Goal: Transaction & Acquisition: Purchase product/service

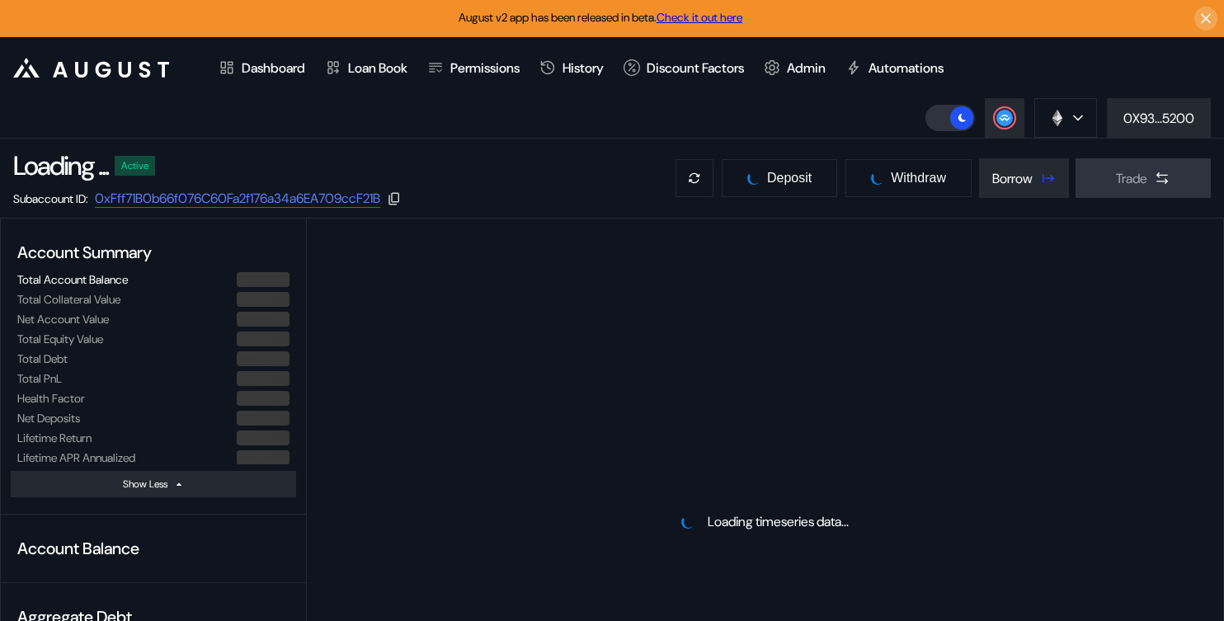
select select "*"
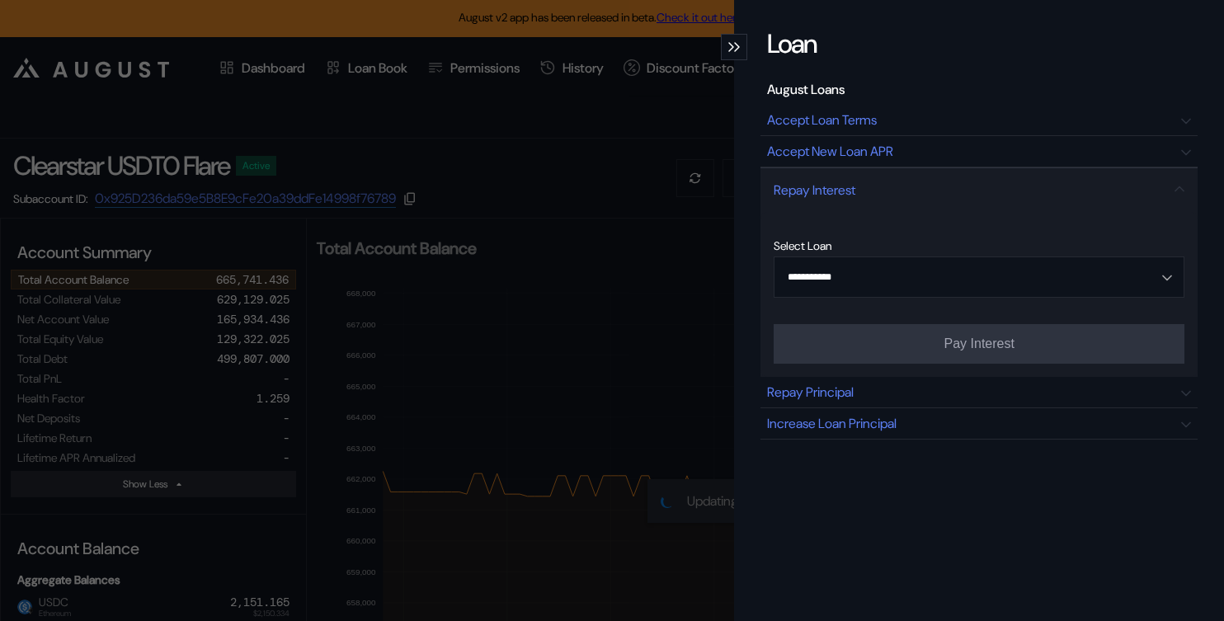
select select "*"
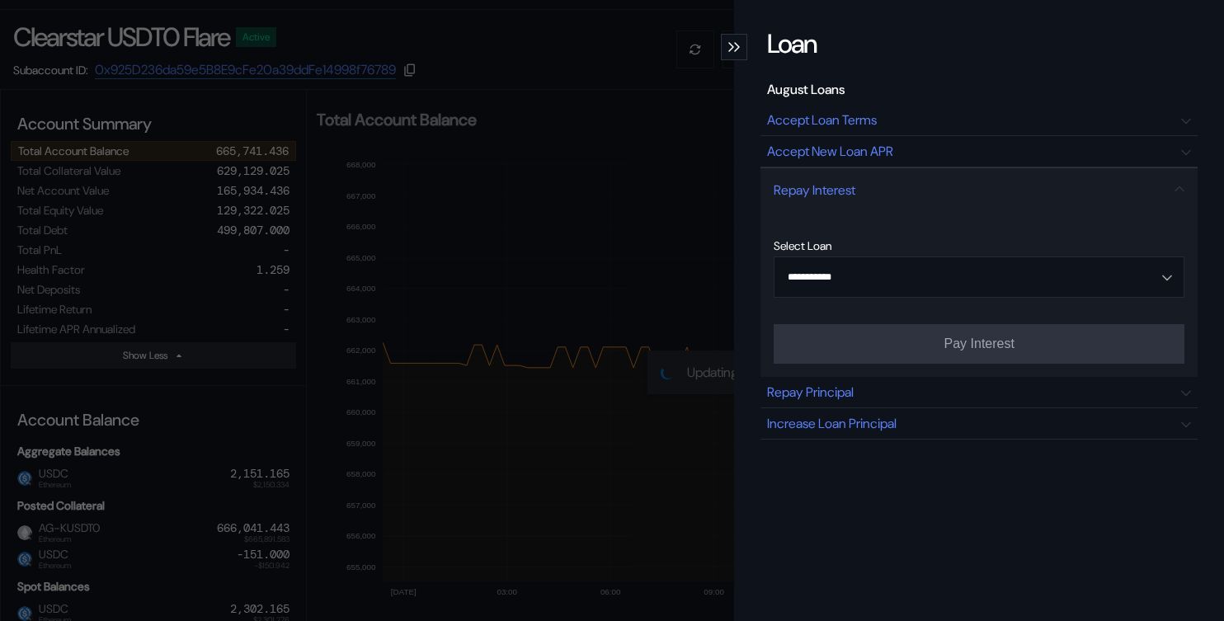
click at [598, 181] on div "**********" at bounding box center [612, 310] width 1224 height 621
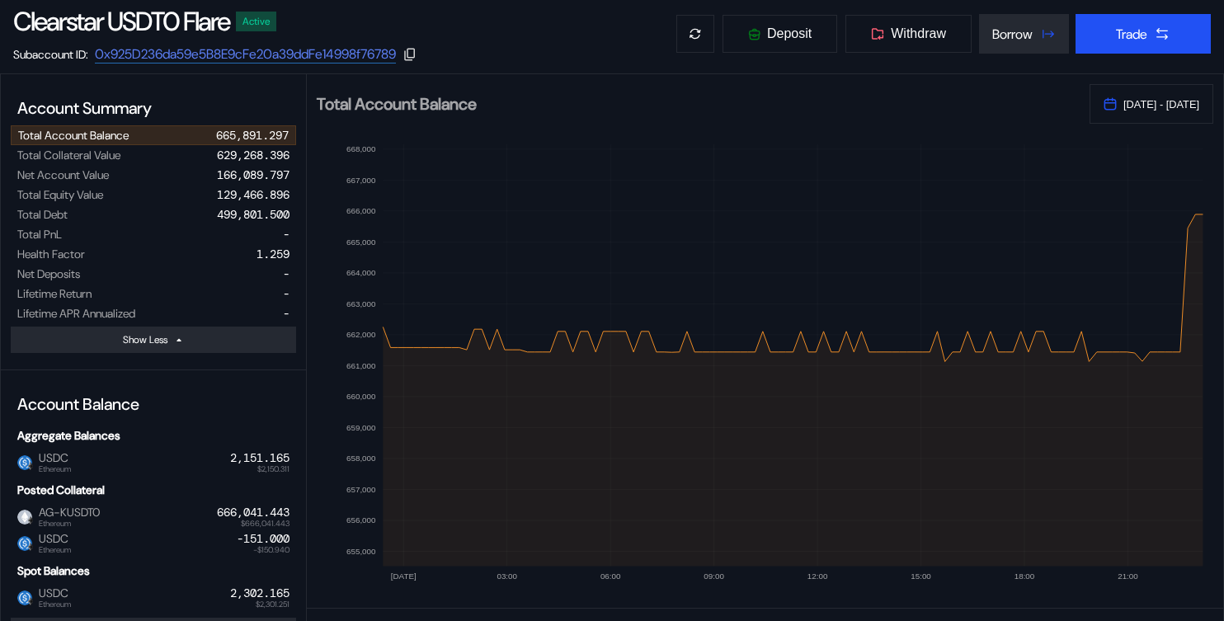
scroll to position [0, 0]
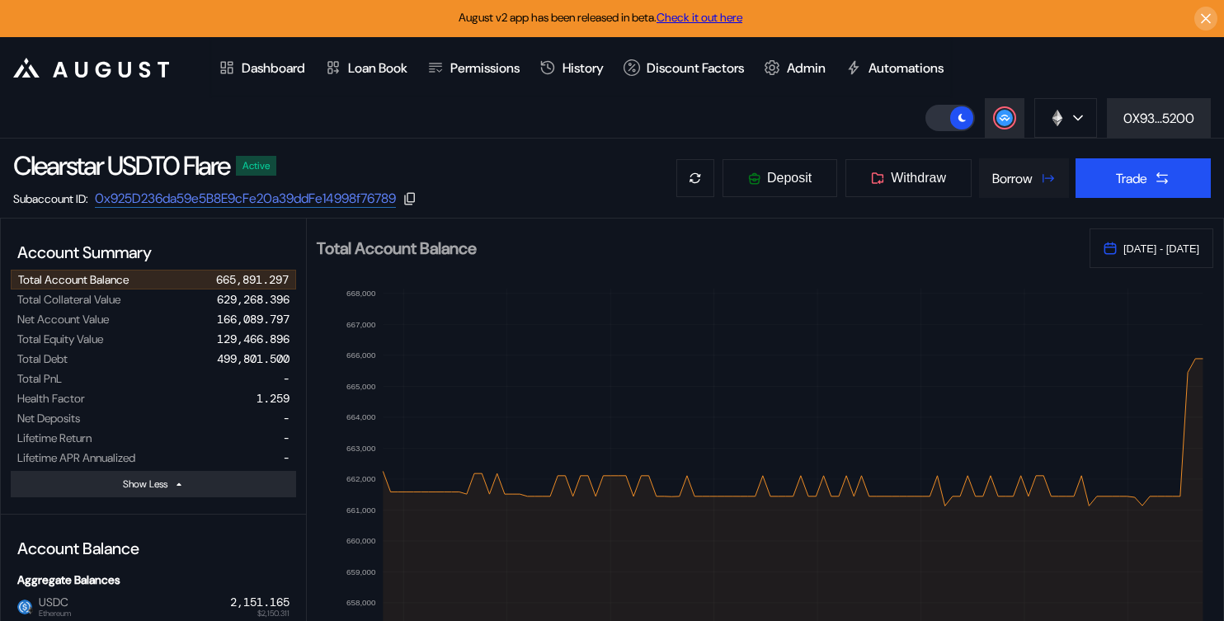
click at [1007, 181] on div "Borrow" at bounding box center [1012, 178] width 40 height 17
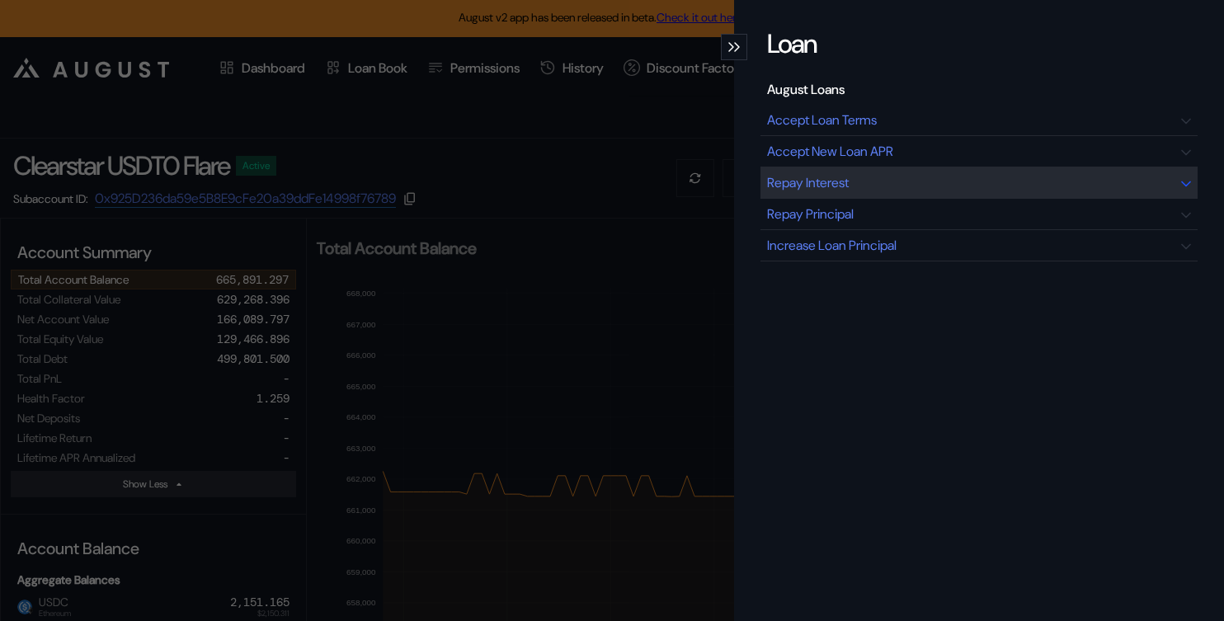
click at [829, 190] on div "Repay Interest" at bounding box center [808, 182] width 82 height 17
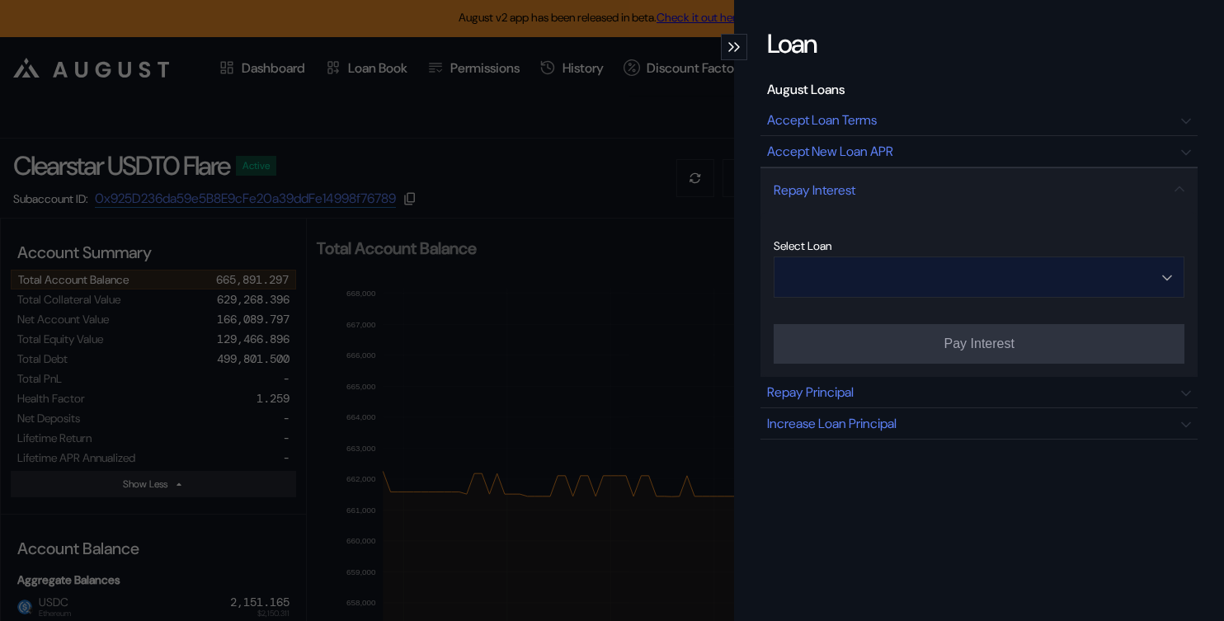
click at [975, 277] on input "Open menu" at bounding box center [970, 277] width 368 height 40
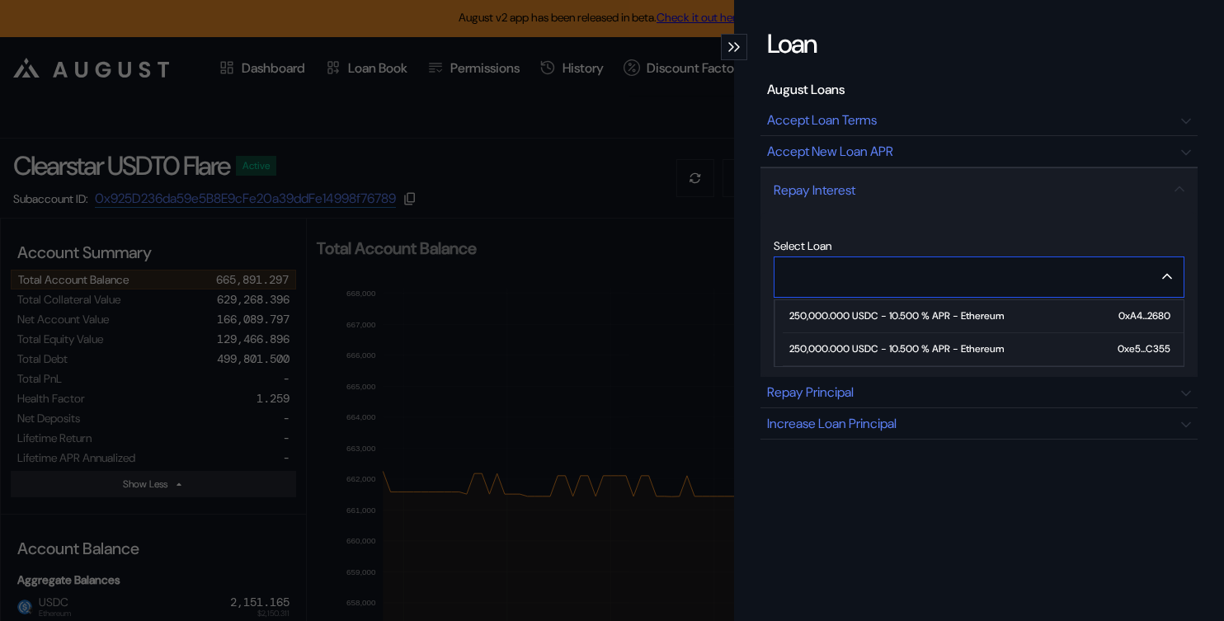
click at [901, 344] on div "250,000.000 USDC - 10.500 % APR - Ethereum" at bounding box center [896, 349] width 214 height 12
type input "**********"
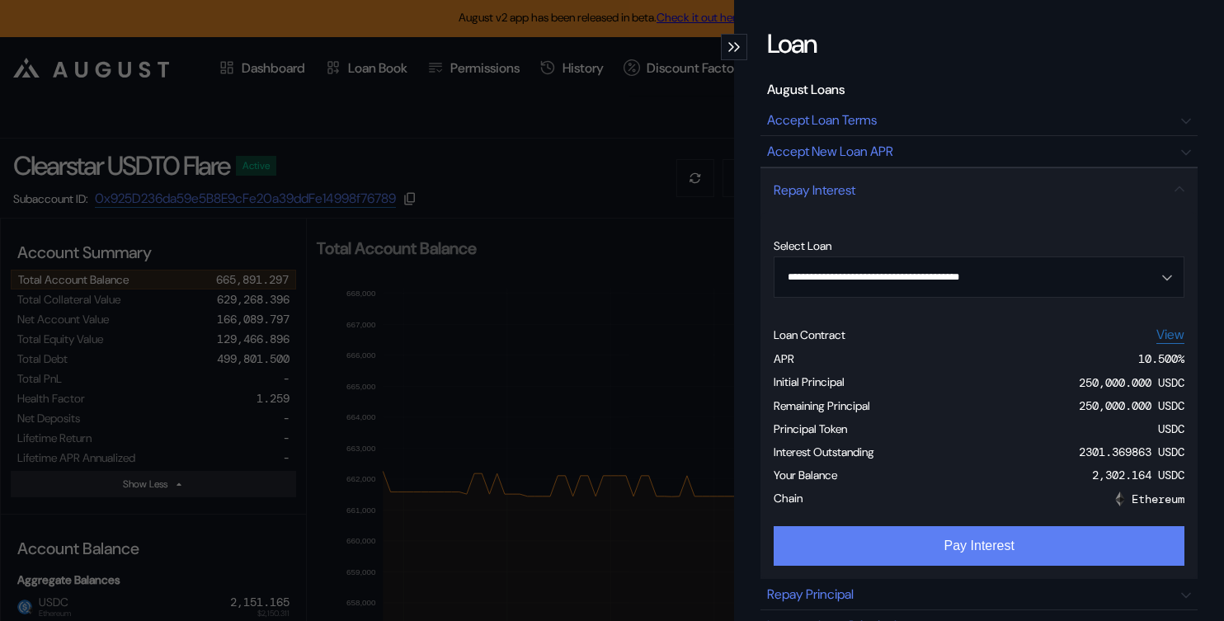
click at [1023, 530] on button "Pay Interest" at bounding box center [978, 546] width 411 height 40
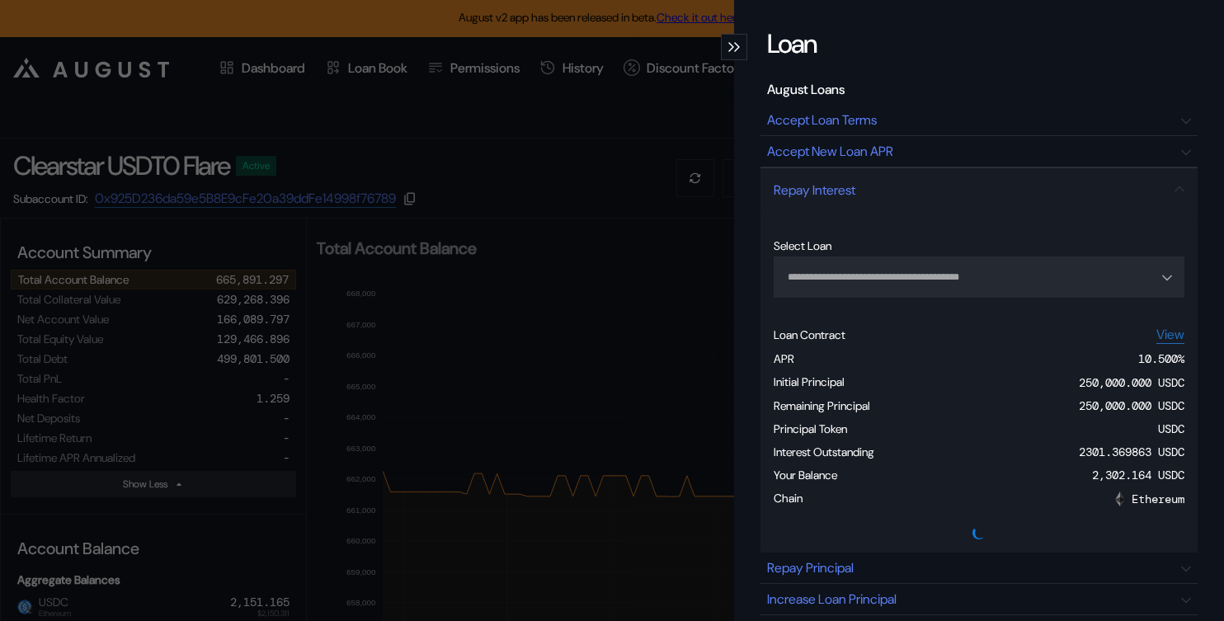
click at [648, 143] on div "**********" at bounding box center [612, 310] width 1224 height 621
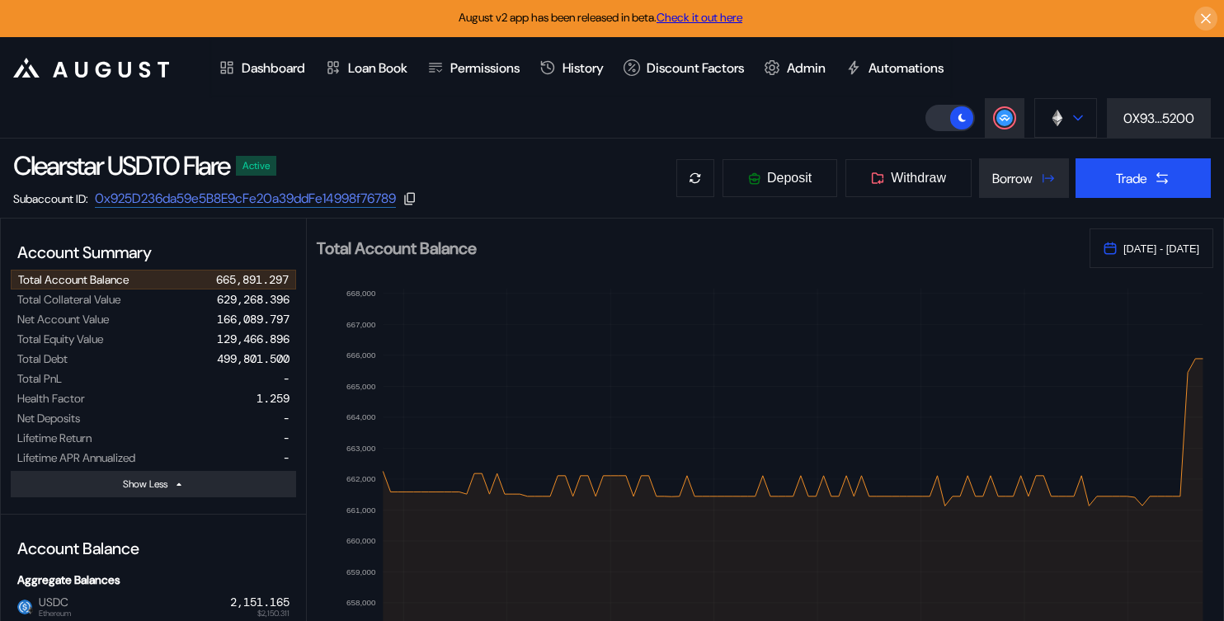
click at [1085, 120] on button at bounding box center [1065, 118] width 63 height 40
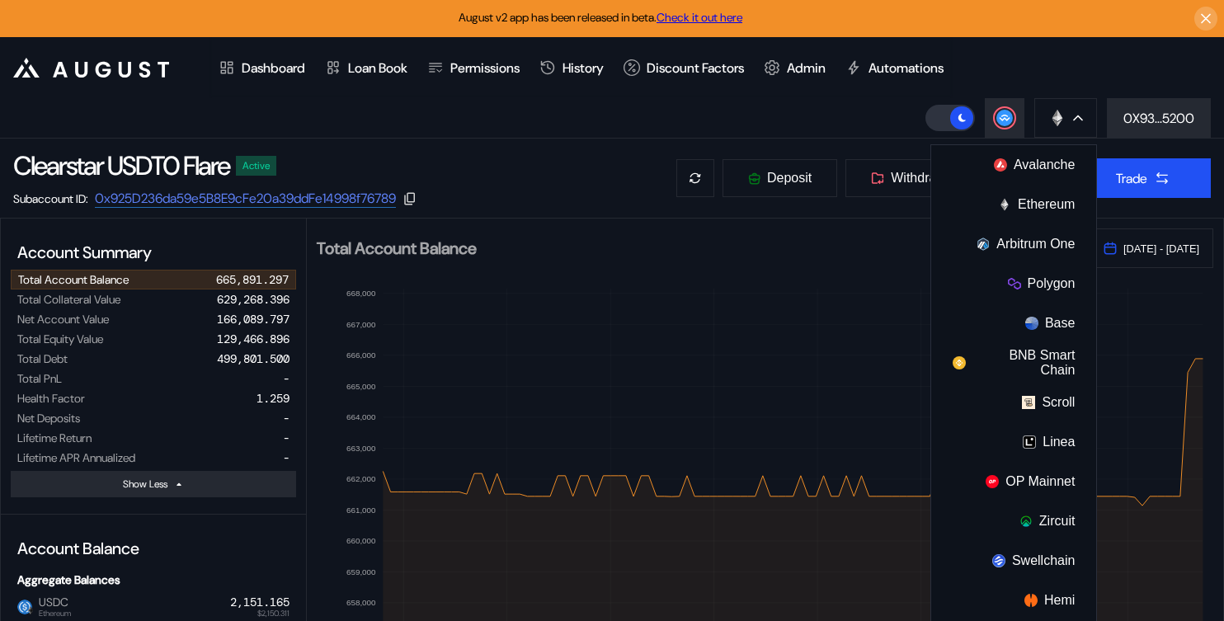
click at [1053, 75] on header ".cls-1 { fill: #fff; stroke-width: 0px; } Dashboard Loan Book Permissions Histo…" at bounding box center [612, 87] width 1224 height 101
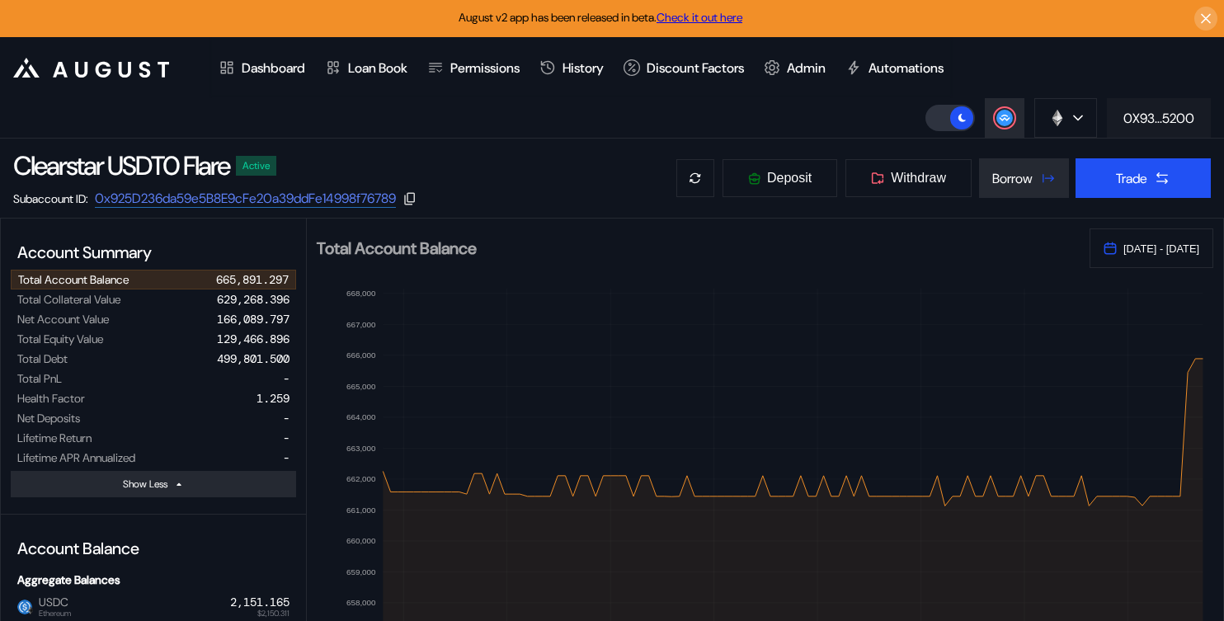
click at [1156, 101] on button "0X93...5200" at bounding box center [1159, 118] width 104 height 40
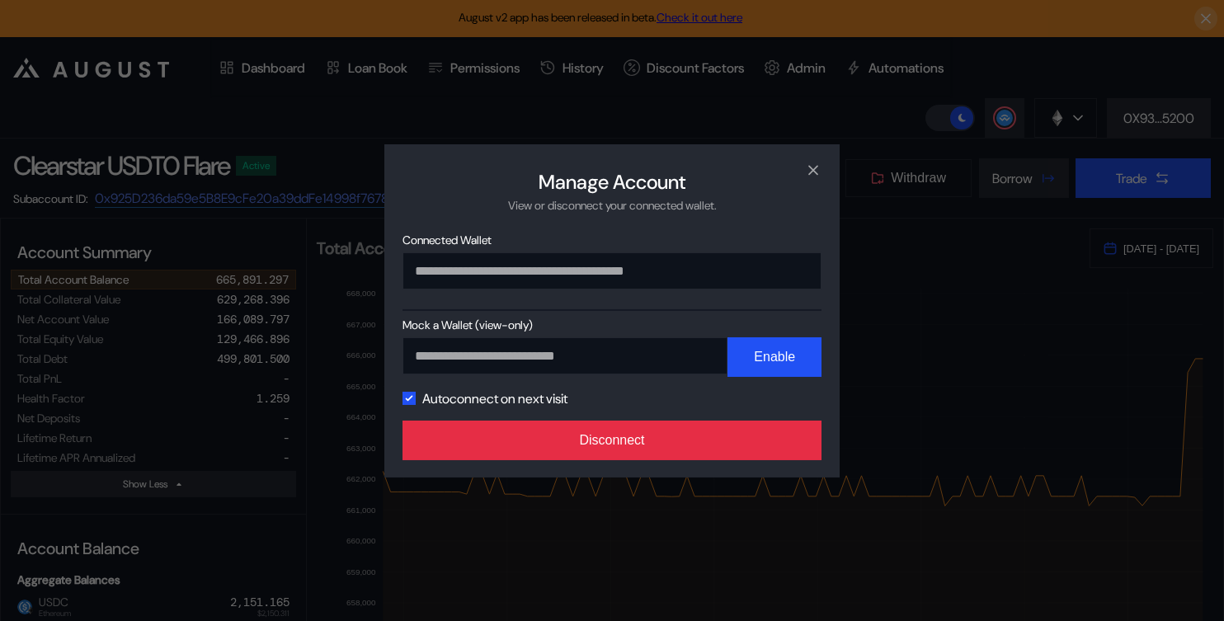
click at [695, 438] on button "Disconnect" at bounding box center [611, 441] width 419 height 40
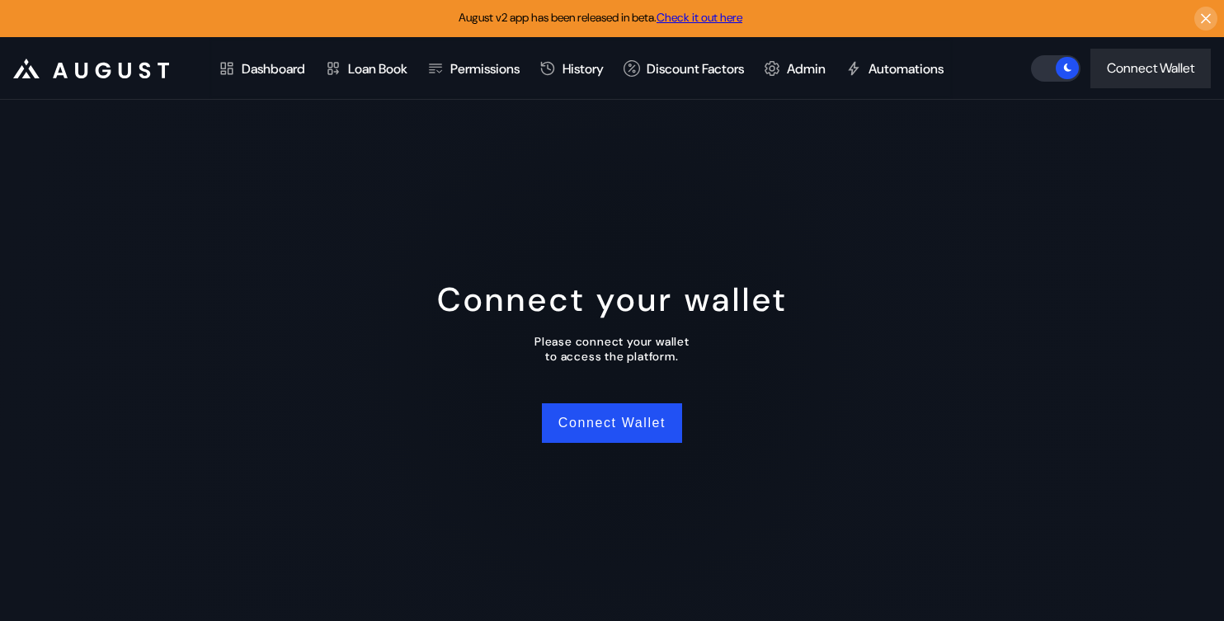
click at [936, 291] on div "Connect your wallet Please connect your wallet to access the platform. Connect …" at bounding box center [612, 360] width 1224 height 521
click at [612, 437] on button "Connect Wallet" at bounding box center [612, 423] width 140 height 40
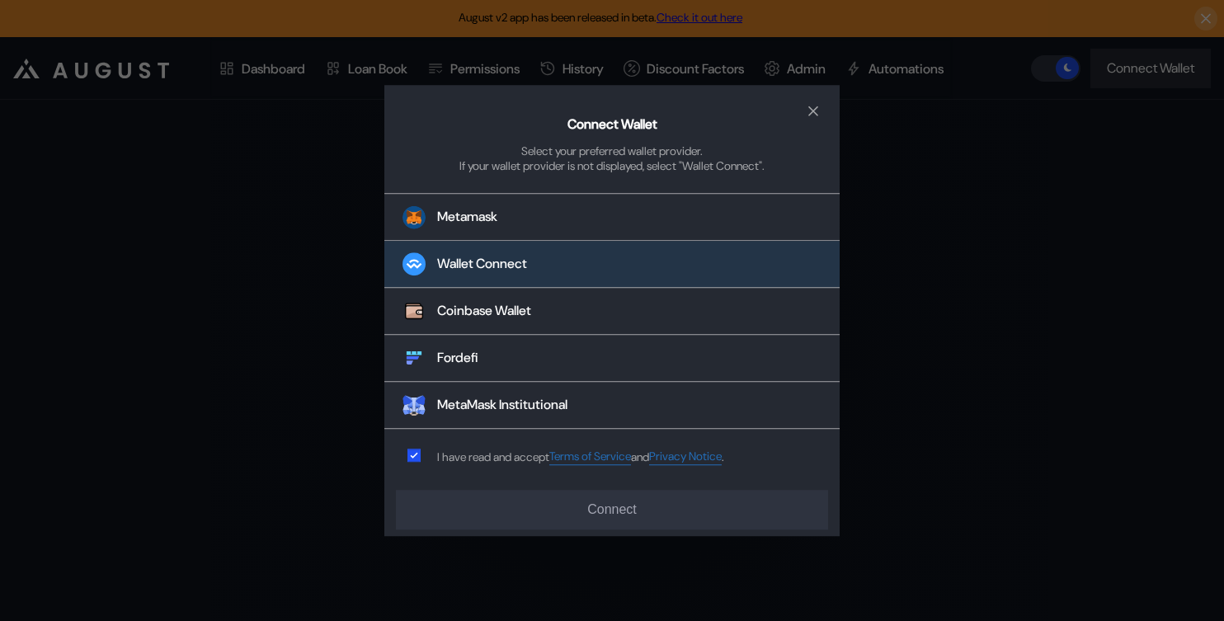
click at [558, 266] on button "Wallet Connect" at bounding box center [611, 265] width 455 height 47
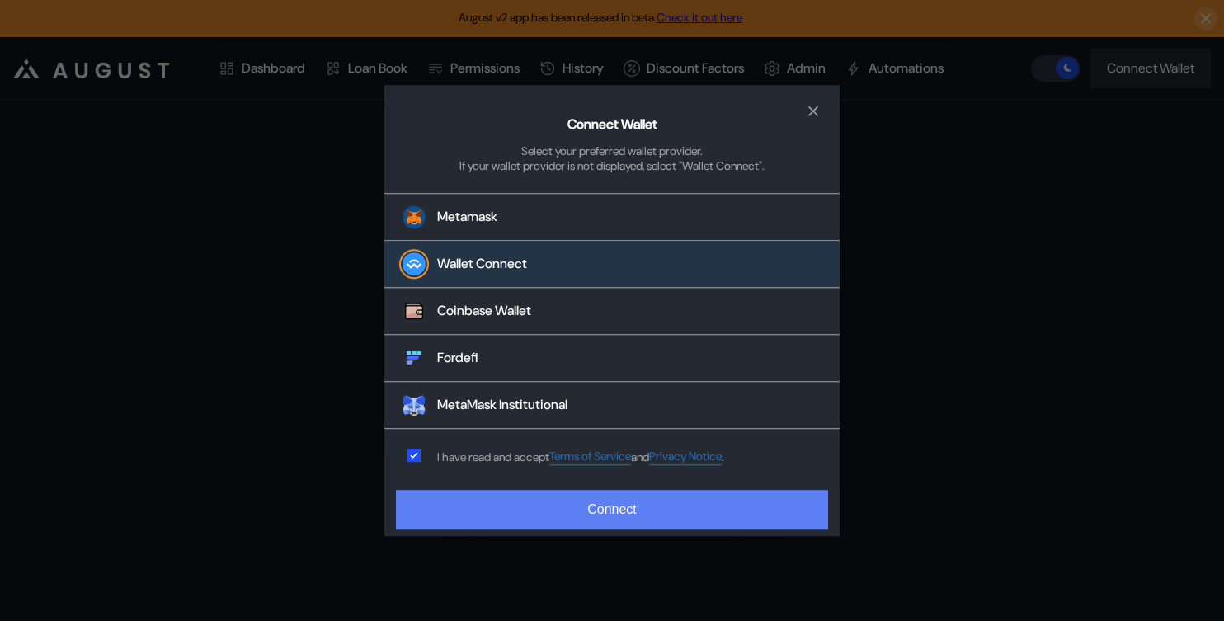
click at [557, 518] on button "Connect" at bounding box center [612, 510] width 432 height 40
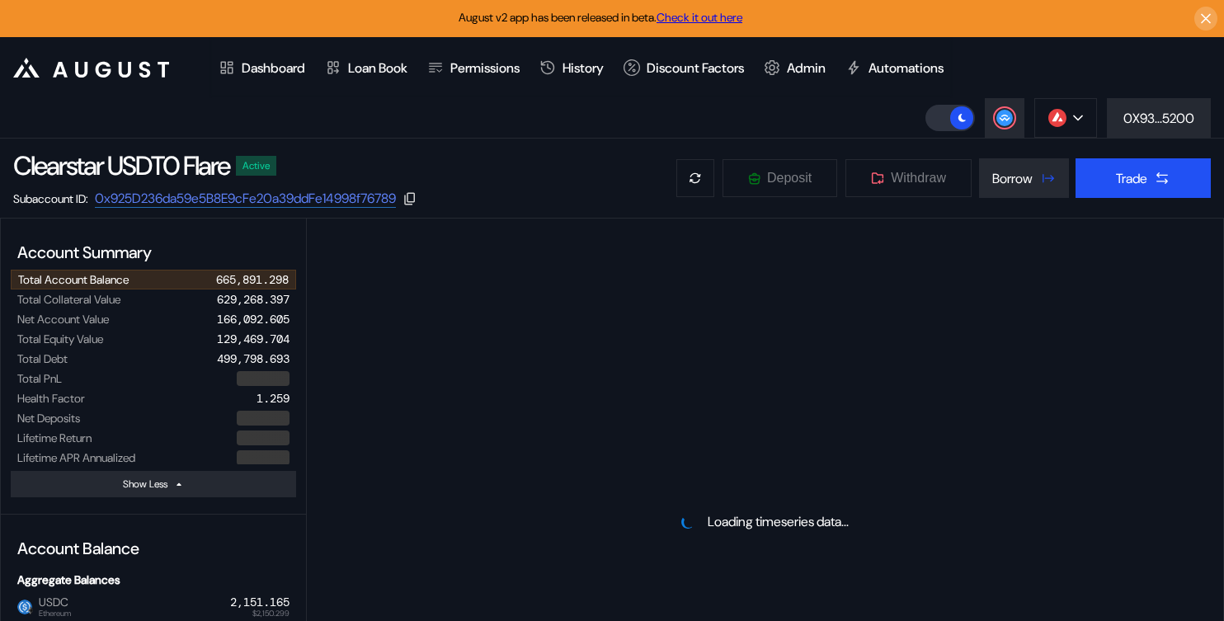
select select "*"
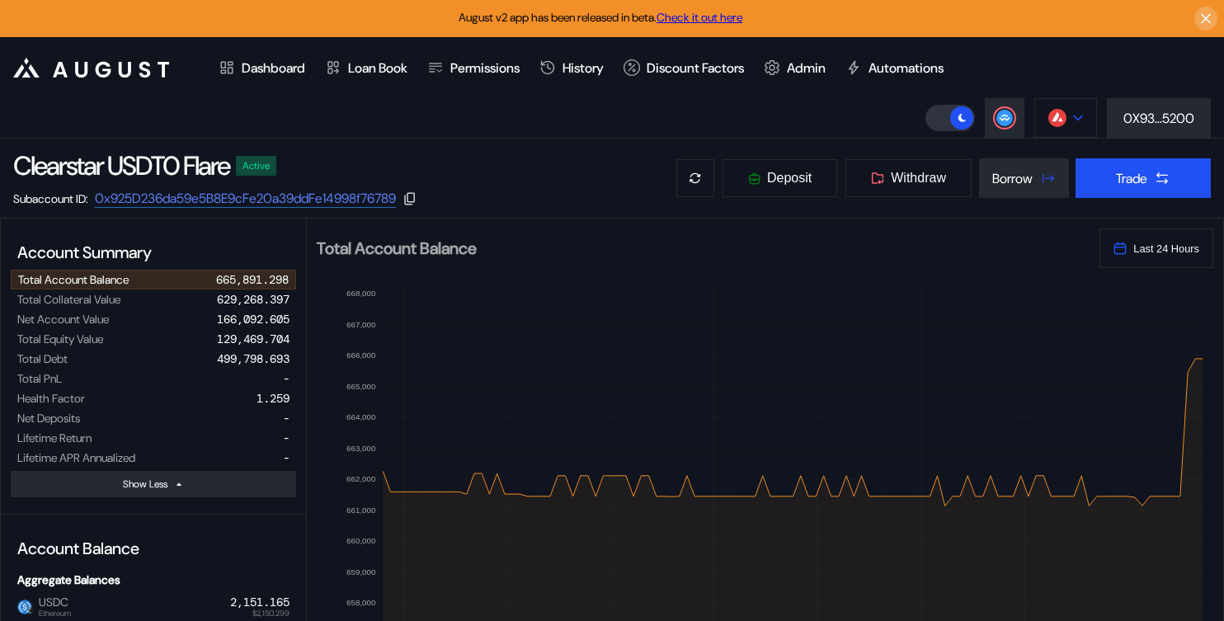
click at [1062, 115] on img at bounding box center [1057, 118] width 18 height 18
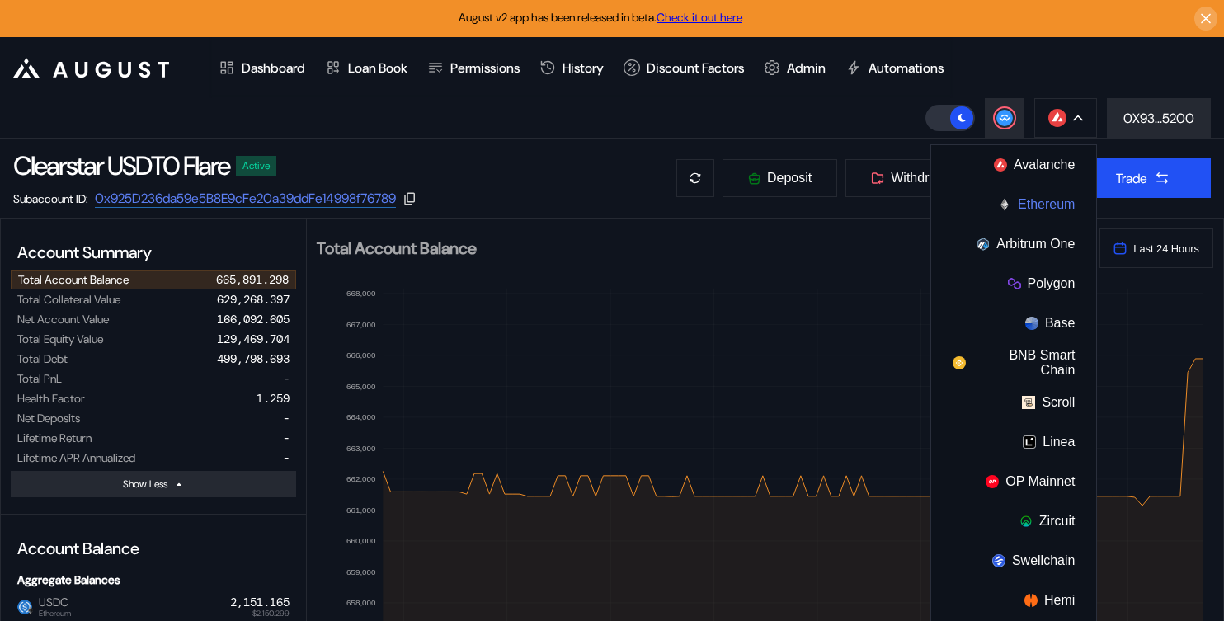
click at [1049, 210] on button "Ethereum" at bounding box center [1013, 205] width 165 height 40
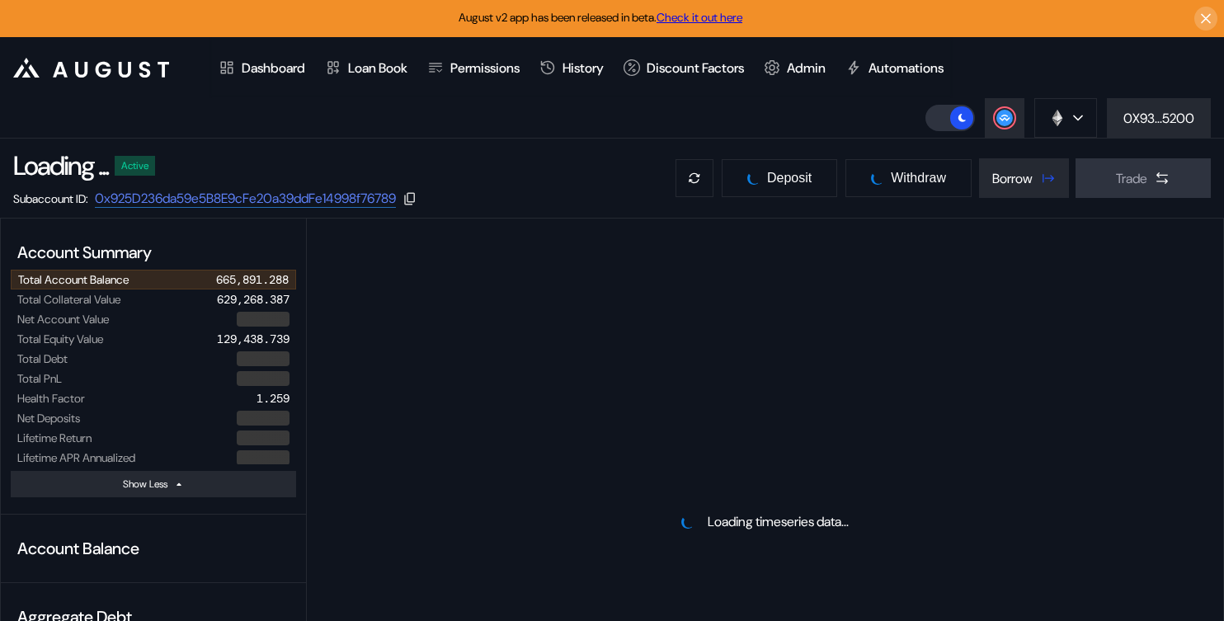
select select "*"
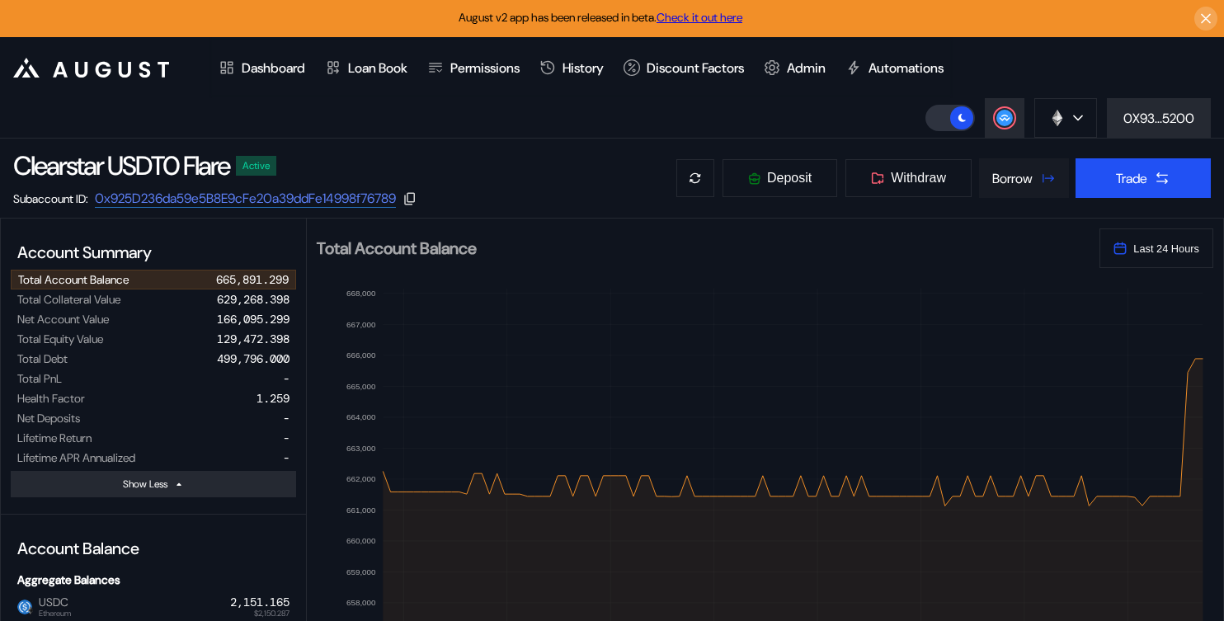
click at [1009, 175] on div "Borrow" at bounding box center [1012, 178] width 40 height 17
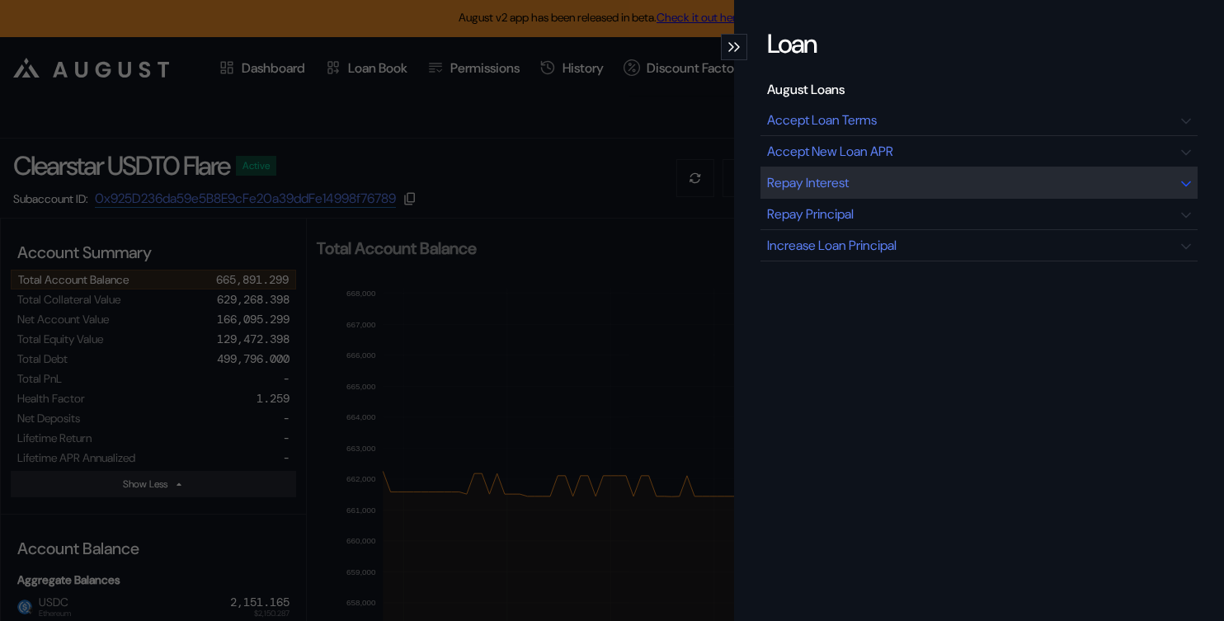
click at [817, 186] on div "Repay Interest" at bounding box center [808, 182] width 82 height 17
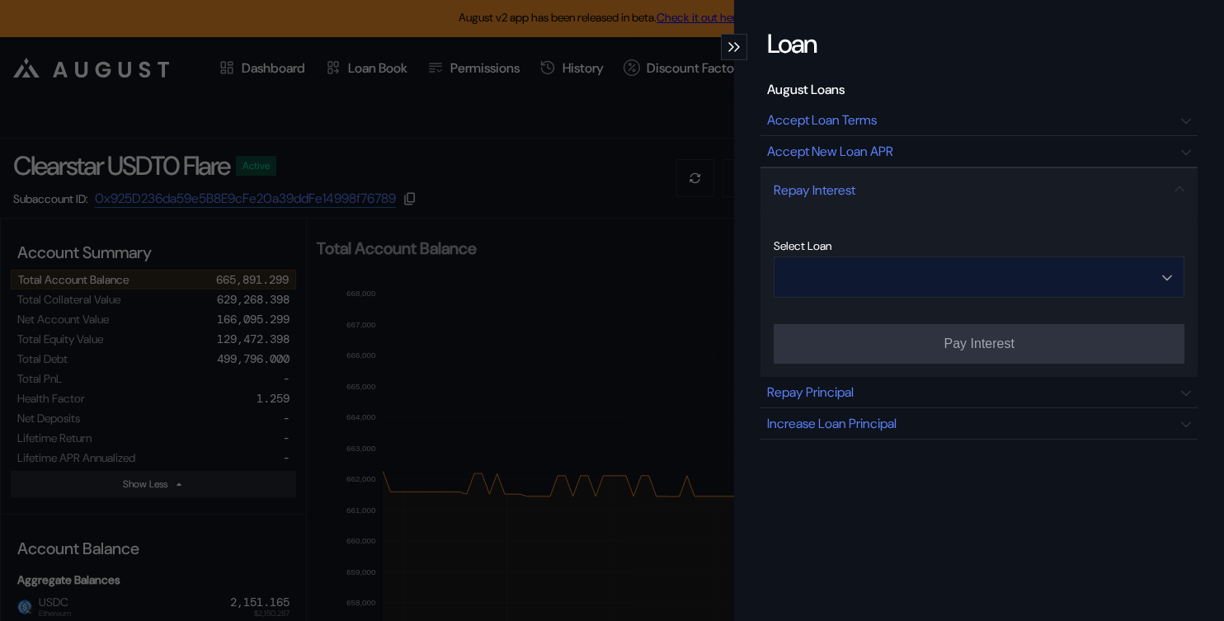
click at [905, 281] on input "Open menu" at bounding box center [970, 277] width 368 height 40
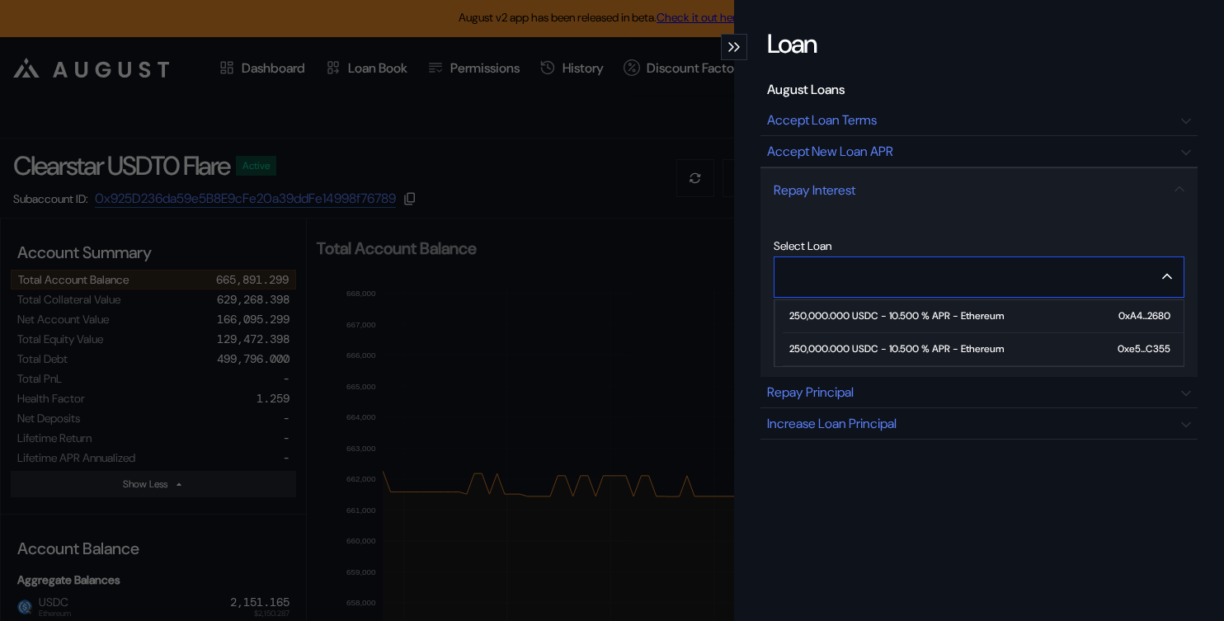
click at [886, 347] on div "250,000.000 USDC - 10.500 % APR - Ethereum" at bounding box center [896, 349] width 214 height 12
type input "**********"
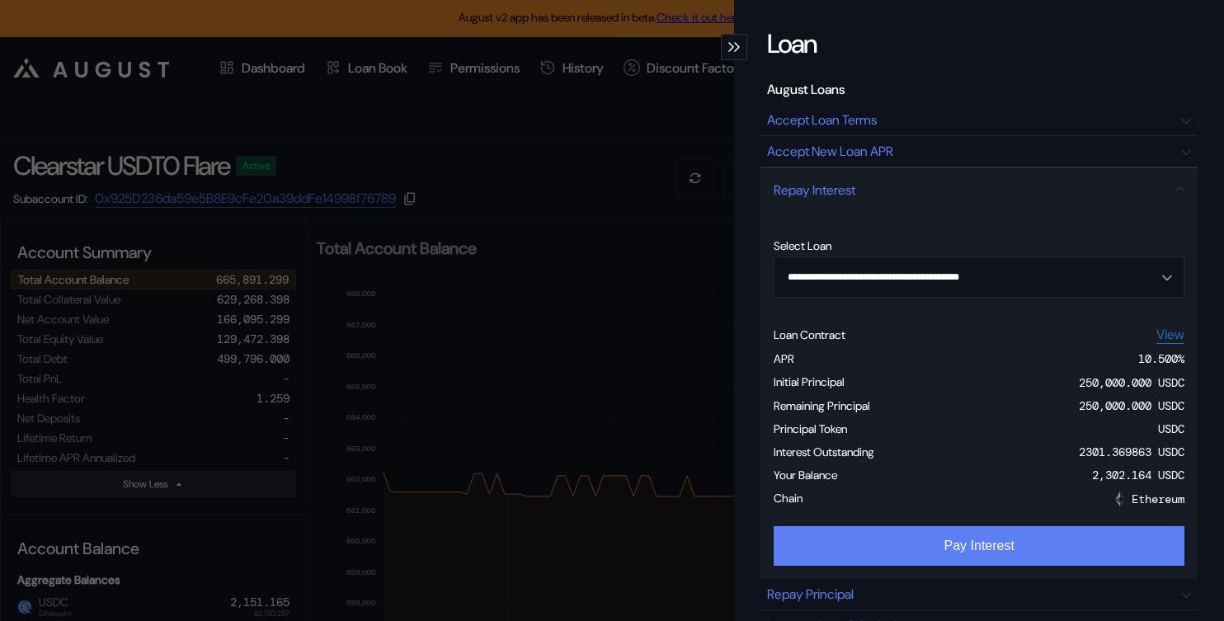
click at [921, 557] on button "Pay Interest" at bounding box center [978, 546] width 411 height 40
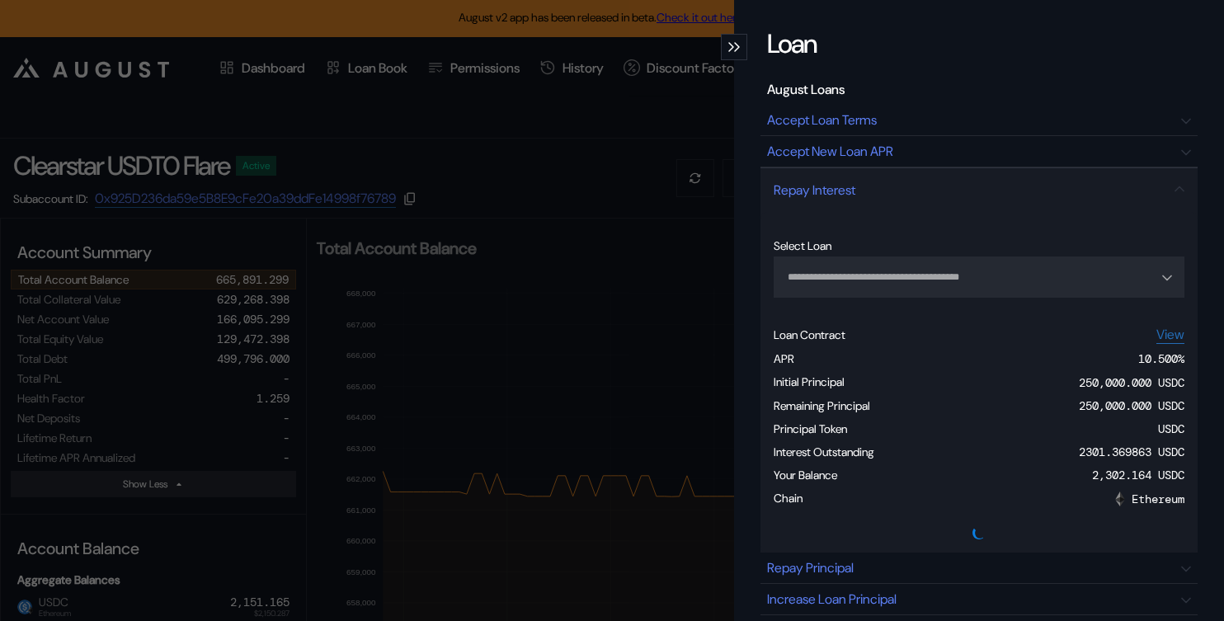
click at [579, 309] on div "**********" at bounding box center [612, 310] width 1224 height 621
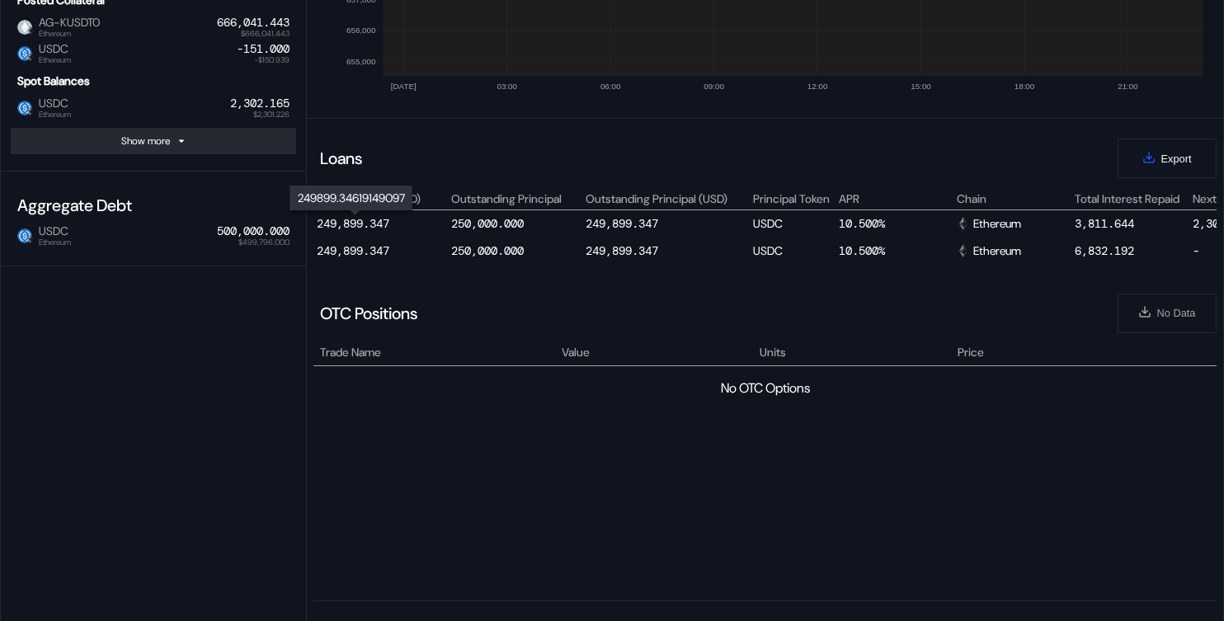
scroll to position [0, 942]
